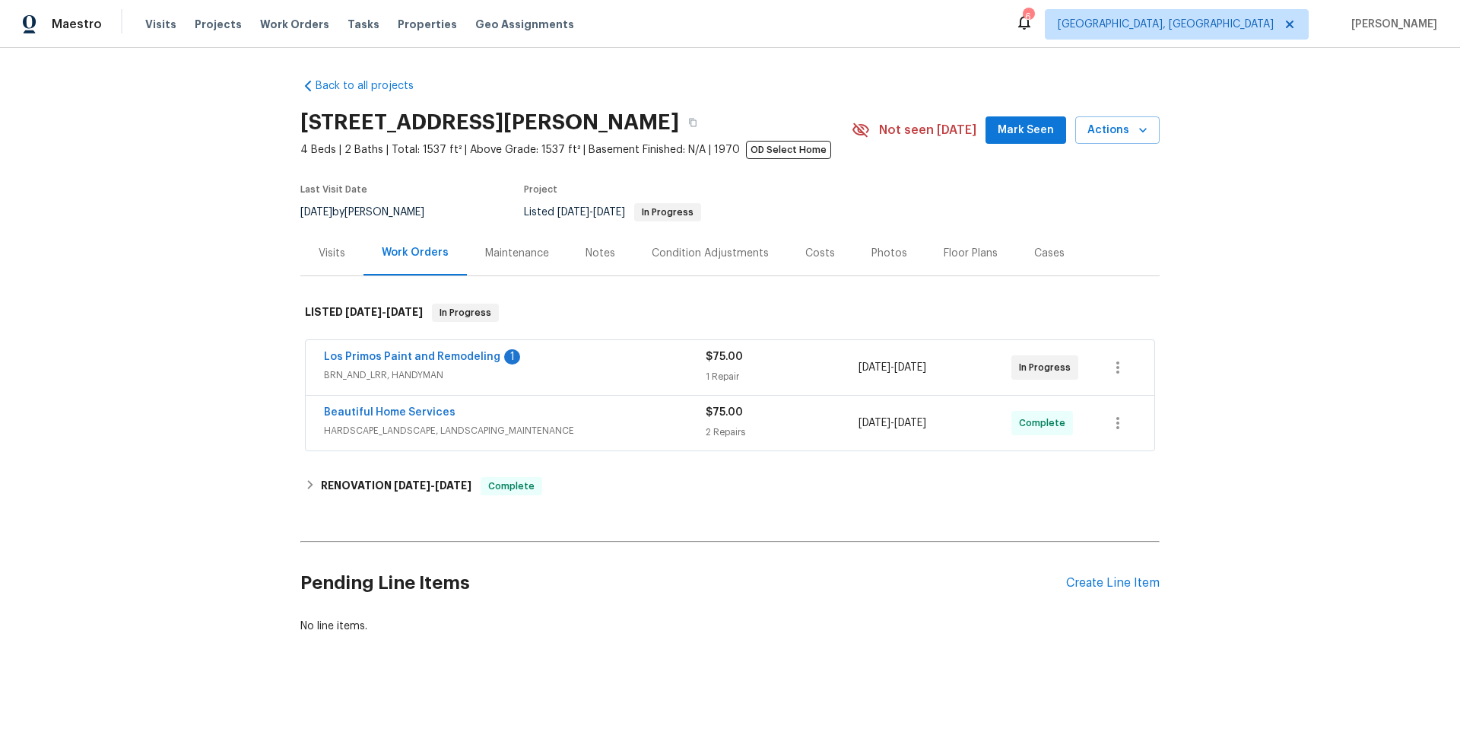
click at [319, 253] on div "Visits" at bounding box center [332, 253] width 27 height 15
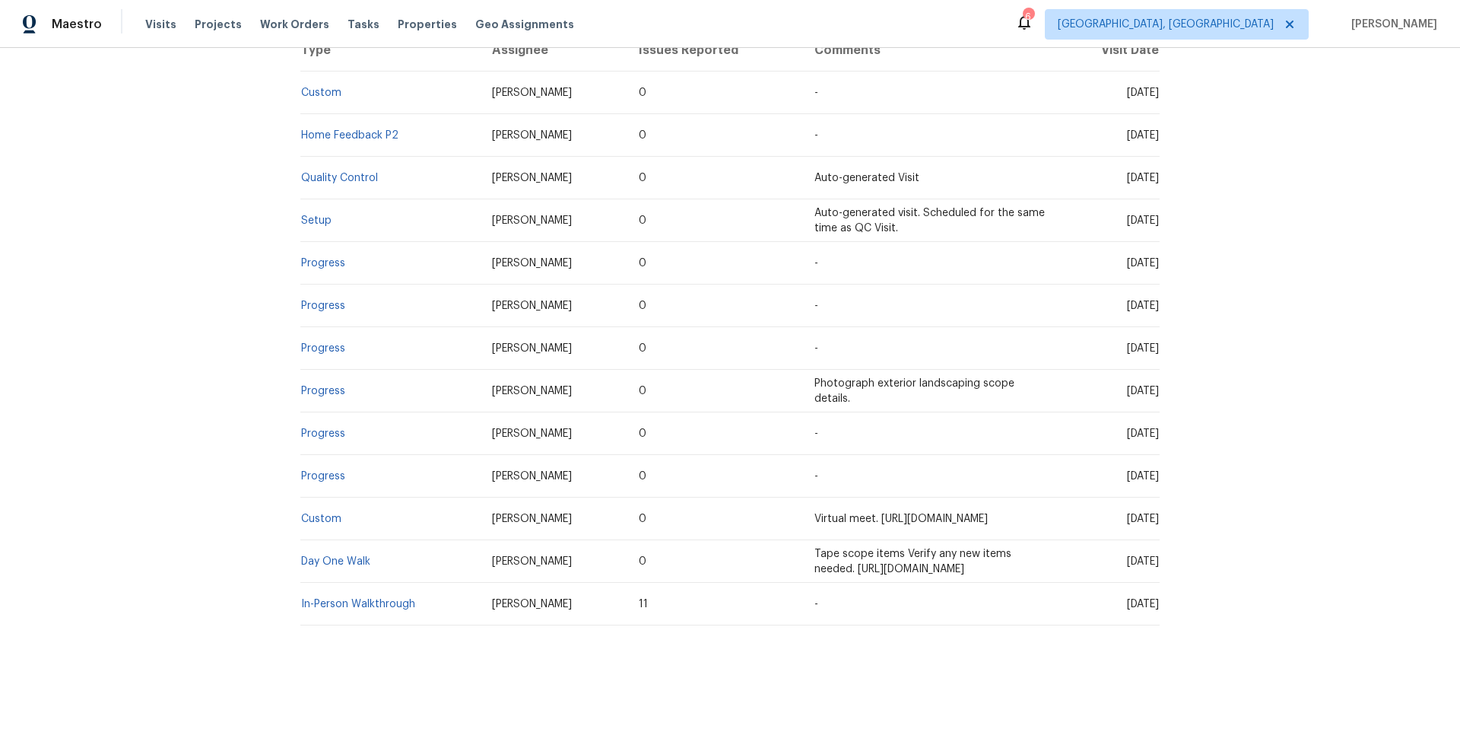
scroll to position [406, 0]
click at [327, 556] on link "Day One Walk" at bounding box center [335, 561] width 69 height 11
click at [322, 471] on link "Progress" at bounding box center [323, 476] width 44 height 11
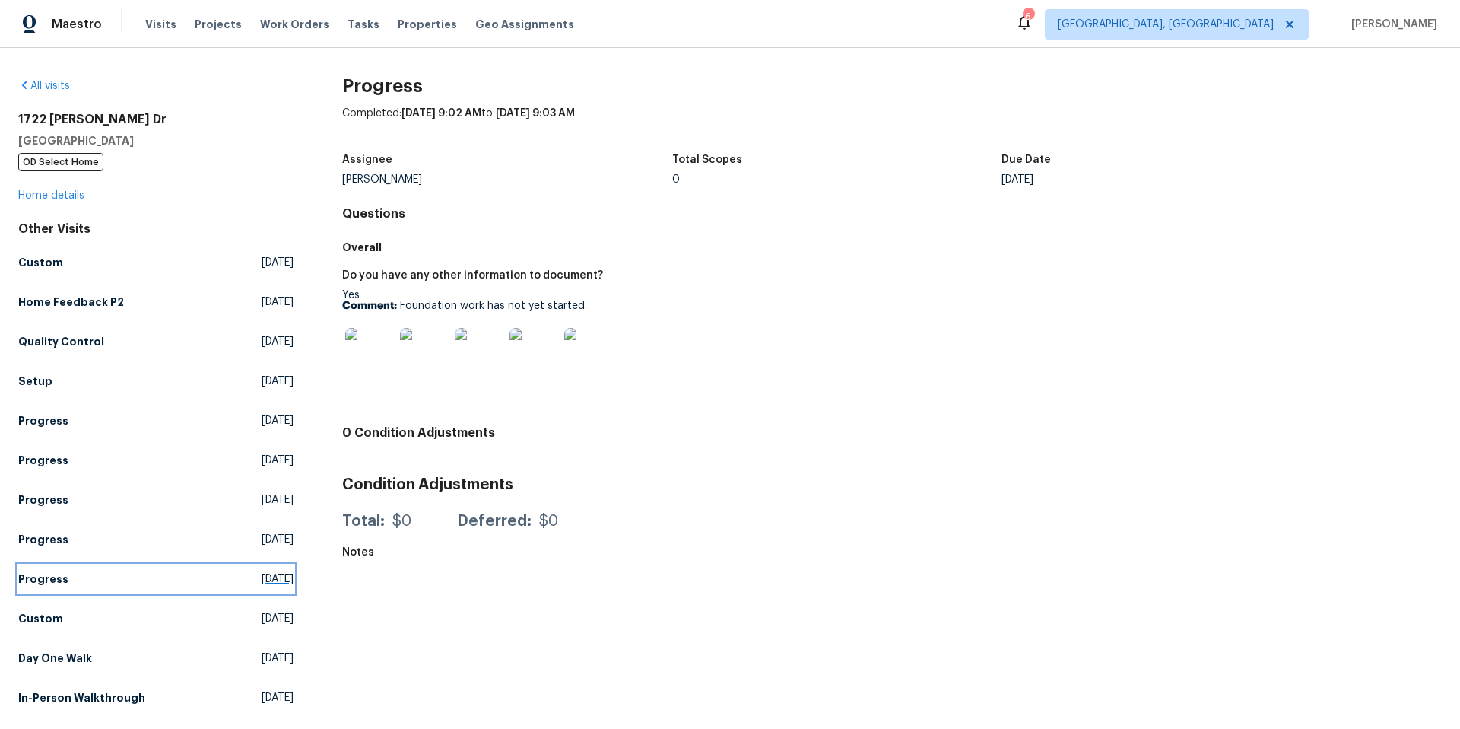
click at [60, 586] on link "Progress Wed, Mar 19 2025" at bounding box center [155, 578] width 275 height 27
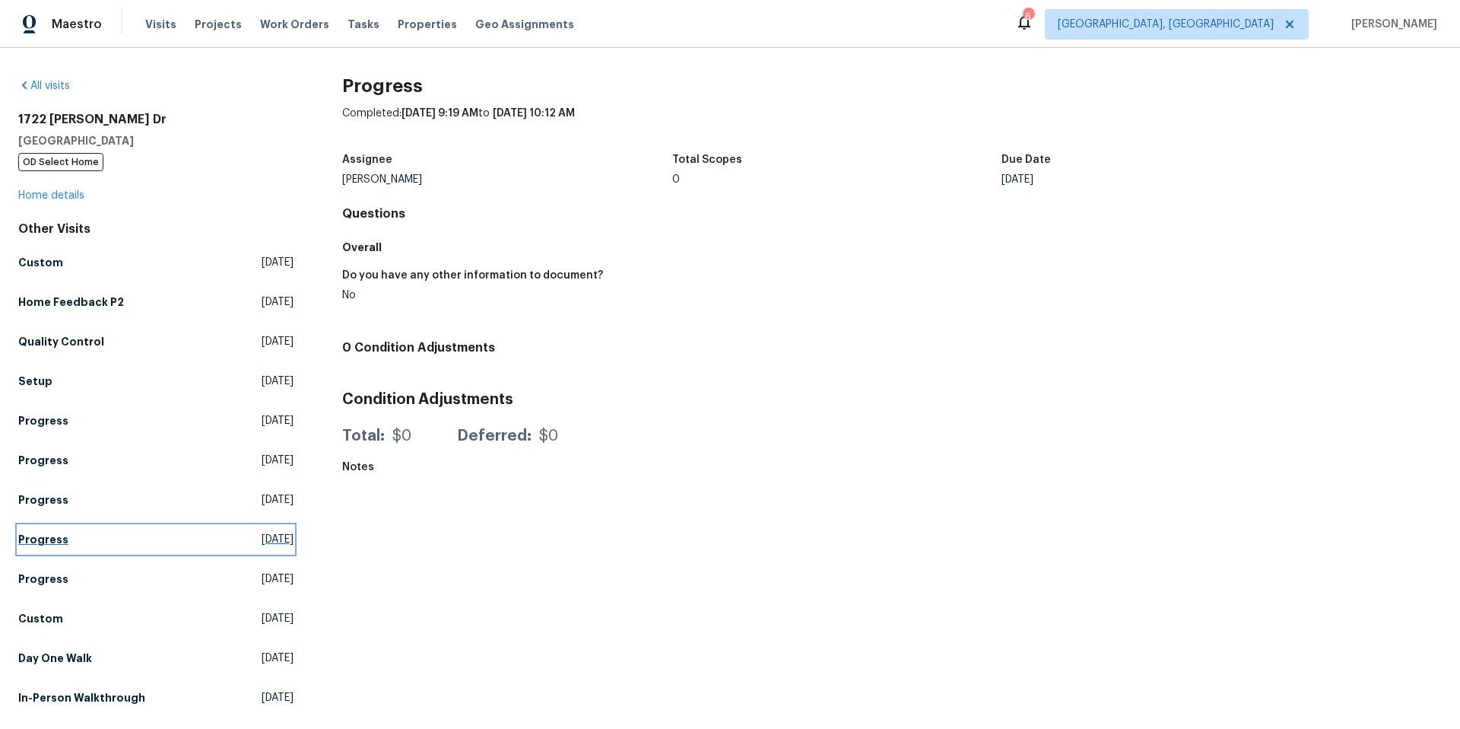
click at [46, 540] on h5 "Progress" at bounding box center [43, 539] width 50 height 15
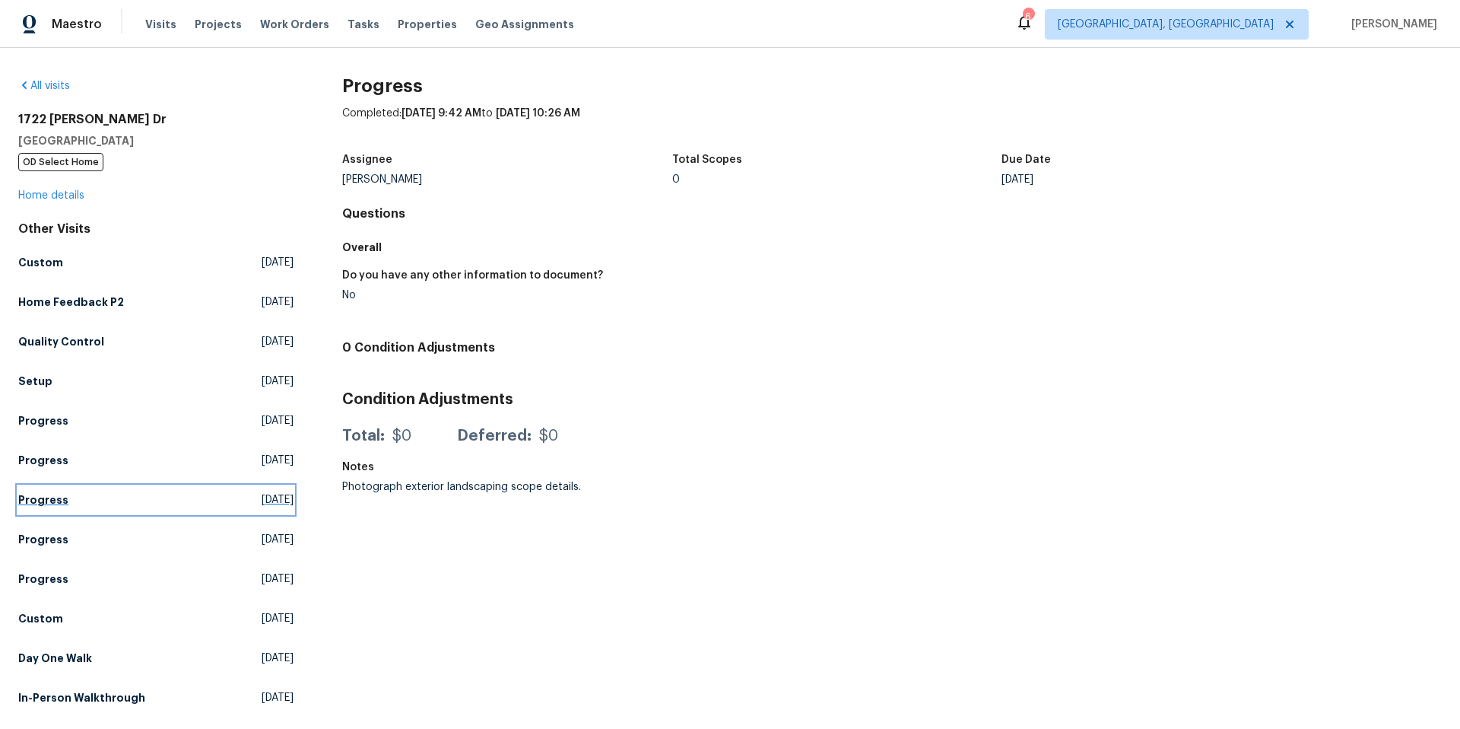
click at [41, 503] on h5 "Progress" at bounding box center [43, 499] width 50 height 15
click at [42, 445] on div "Other Visits Custom Tue, May 13 2025 Home Feedback P2 Tue, May 13 2025 Quality …" at bounding box center [155, 466] width 275 height 490
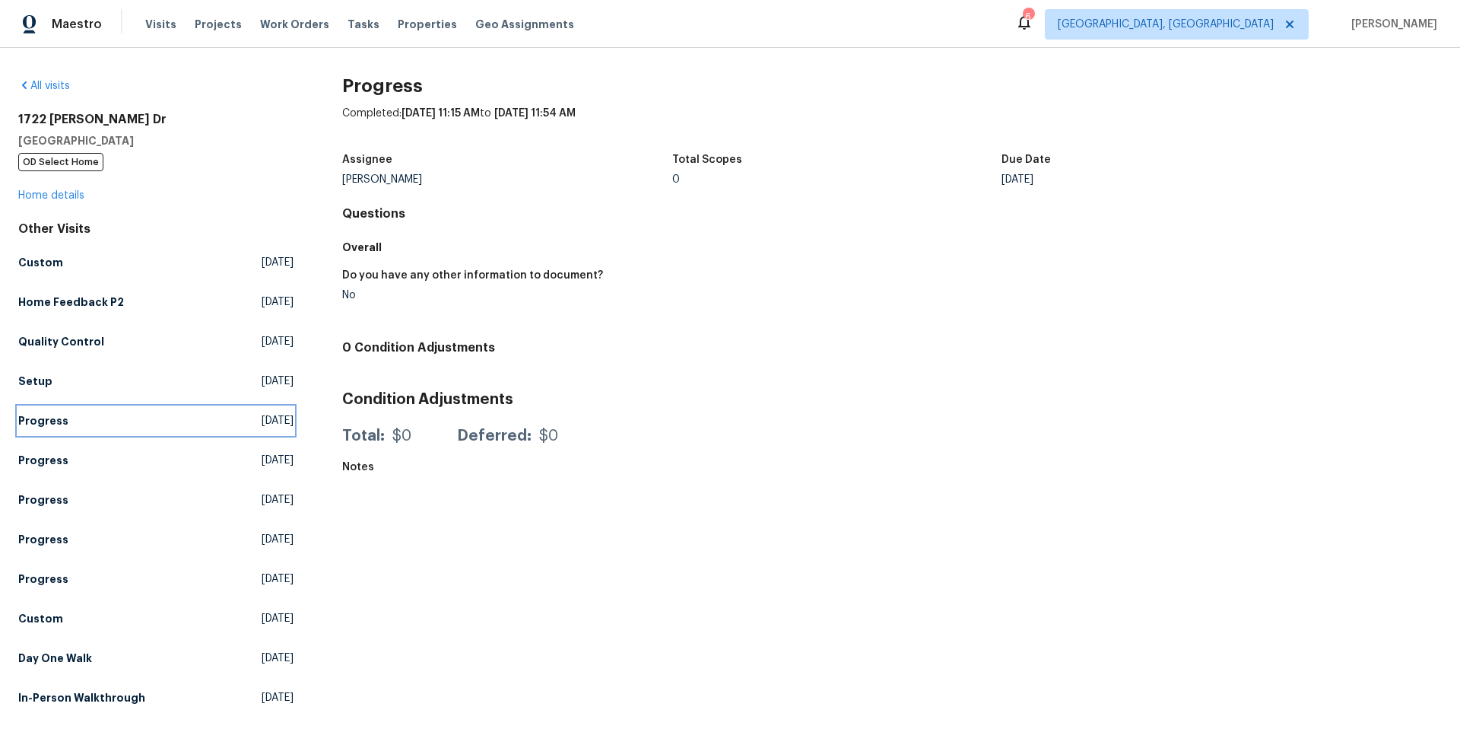
click at [42, 417] on h5 "Progress" at bounding box center [43, 420] width 50 height 15
click at [42, 375] on h5 "Setup" at bounding box center [35, 380] width 34 height 15
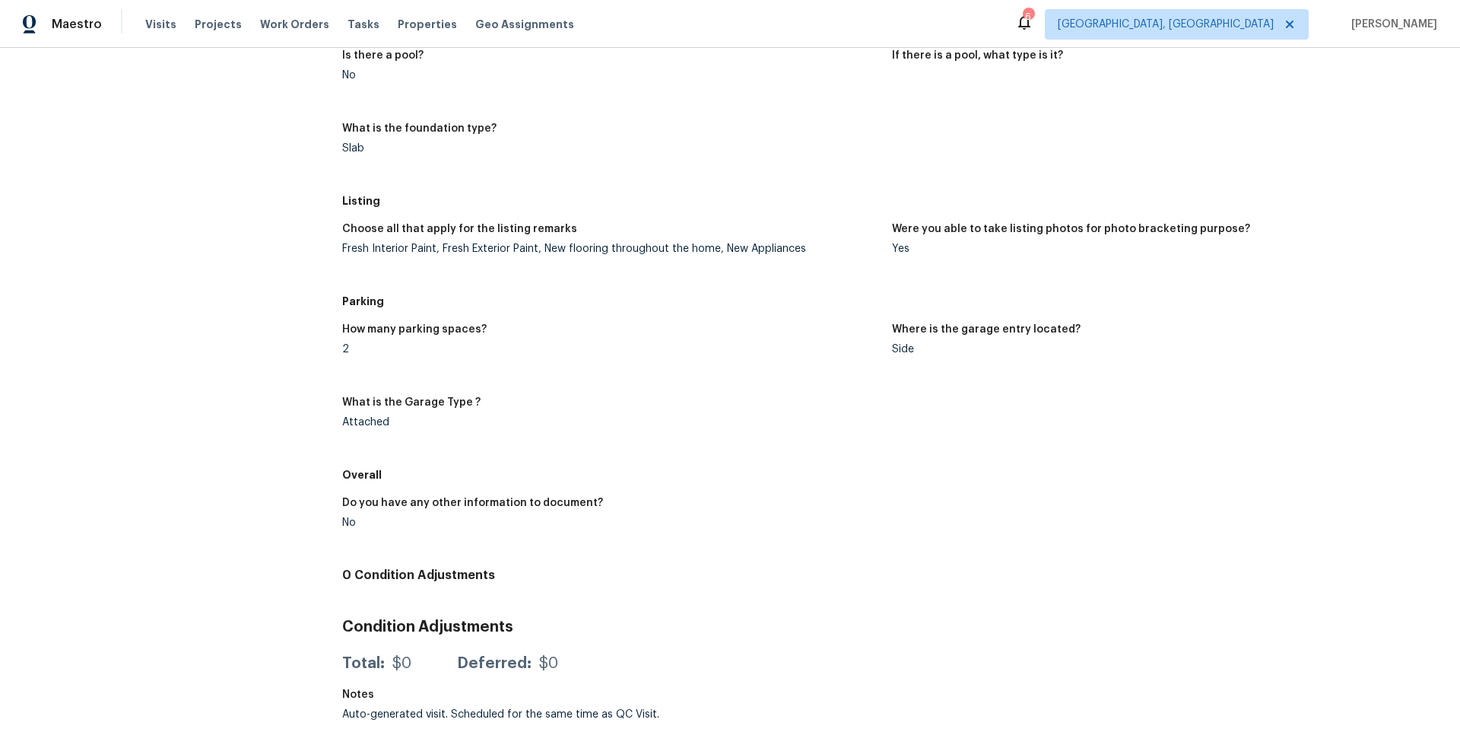
scroll to position [992, 0]
